Goal: Task Accomplishment & Management: Complete application form

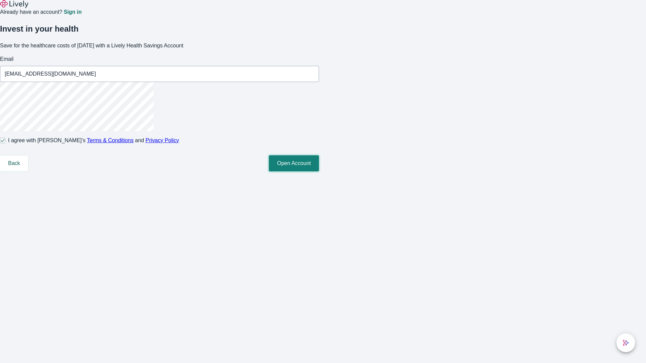
click at [319, 172] on button "Open Account" at bounding box center [294, 163] width 50 height 16
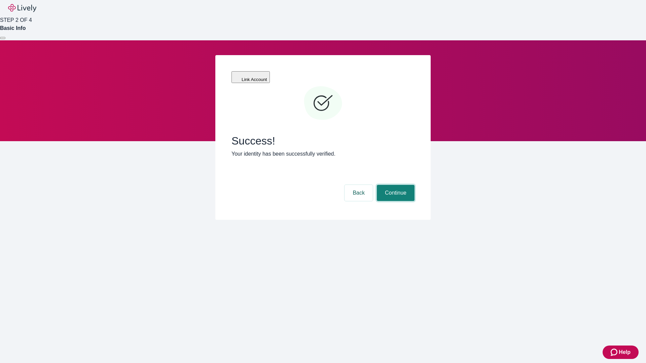
click at [395, 185] on button "Continue" at bounding box center [396, 193] width 38 height 16
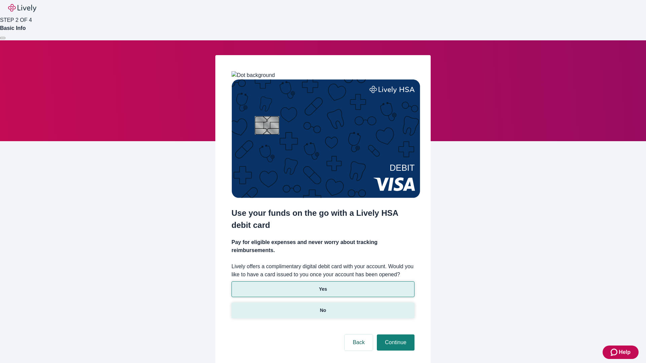
click at [323, 307] on p "No" at bounding box center [323, 310] width 6 height 7
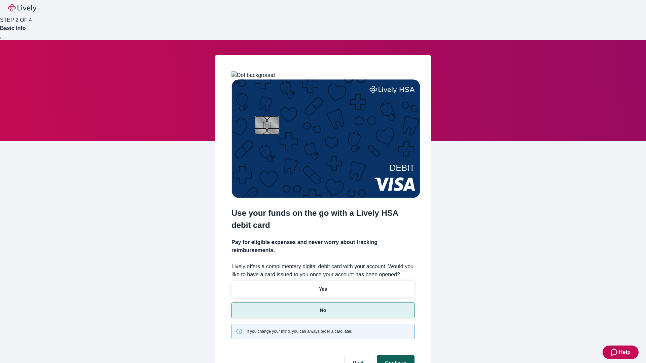
click at [395, 356] on button "Continue" at bounding box center [396, 364] width 38 height 16
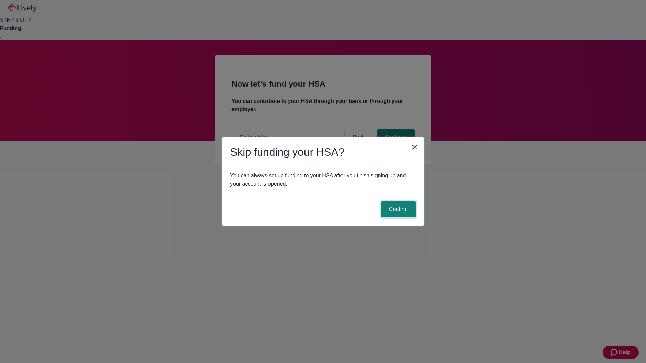
click at [397, 210] on button "Confirm" at bounding box center [398, 210] width 35 height 16
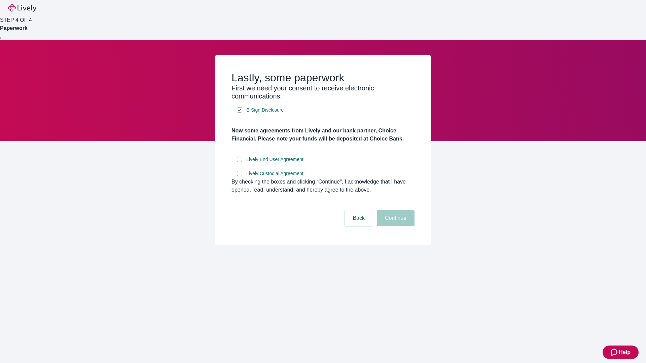
click at [240, 162] on input "Lively End User Agreement" at bounding box center [239, 159] width 5 height 5
checkbox input "true"
click at [240, 176] on input "Lively Custodial Agreement" at bounding box center [239, 173] width 5 height 5
checkbox input "true"
click at [395, 226] on button "Continue" at bounding box center [396, 218] width 38 height 16
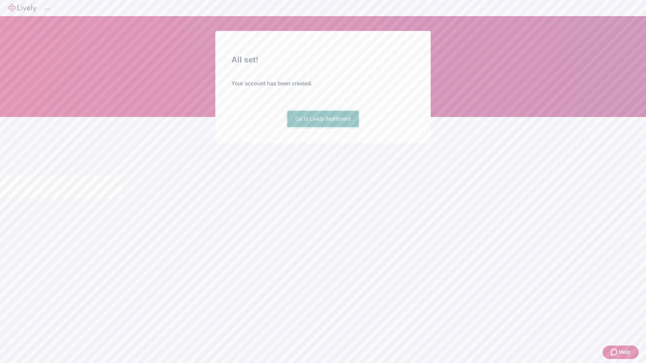
click at [323, 127] on link "Go to Lively dashboard" at bounding box center [323, 119] width 72 height 16
